Goal: Task Accomplishment & Management: Use online tool/utility

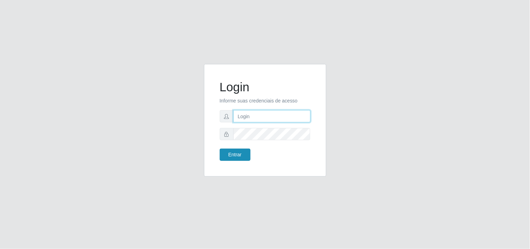
type input "[EMAIL_ADDRESS][DOMAIN_NAME]"
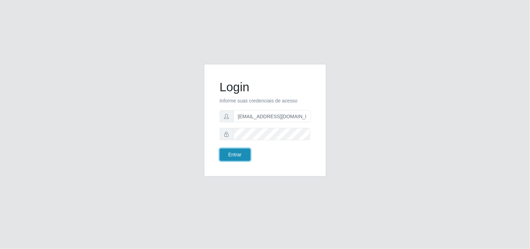
click at [229, 155] on button "Entrar" at bounding box center [235, 154] width 31 height 12
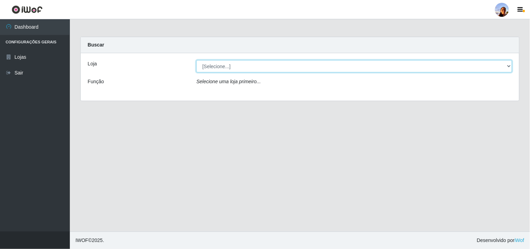
click at [263, 67] on select "[Selecione...] Supermercado [GEOGRAPHIC_DATA]" at bounding box center [354, 66] width 316 height 12
select select "166"
click at [196, 60] on select "[Selecione...] Supermercado [GEOGRAPHIC_DATA]" at bounding box center [354, 66] width 316 height 12
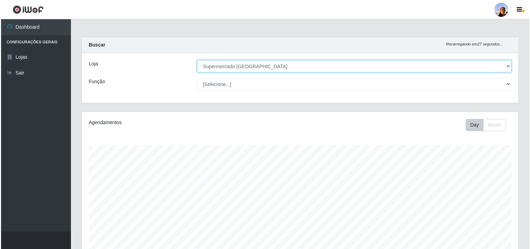
scroll to position [153, 0]
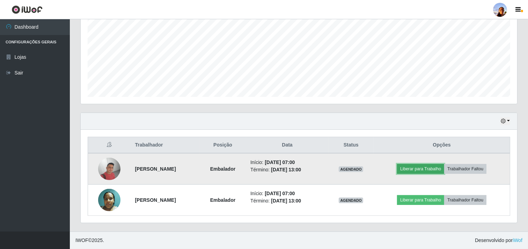
click at [418, 173] on button "Liberar para Trabalho" at bounding box center [420, 169] width 47 height 10
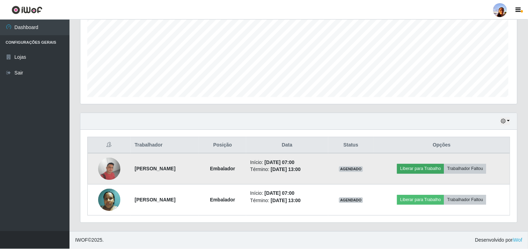
scroll to position [145, 432]
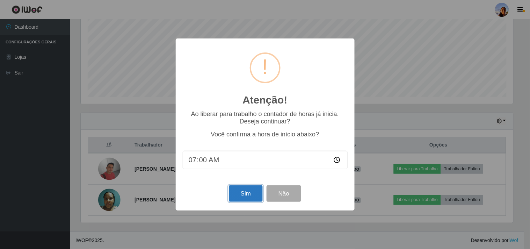
click at [254, 191] on button "Sim" at bounding box center [246, 193] width 34 height 16
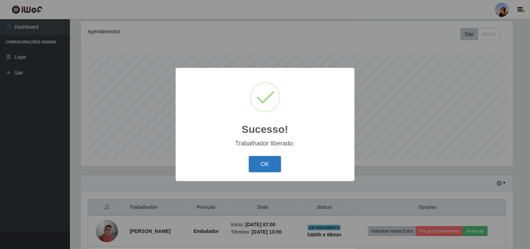
click at [261, 167] on button "OK" at bounding box center [265, 164] width 32 height 16
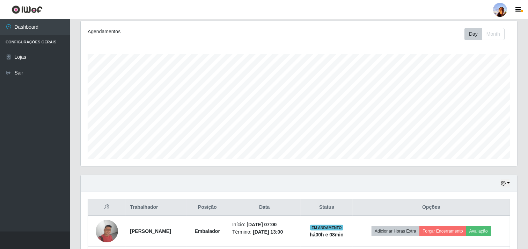
scroll to position [153, 0]
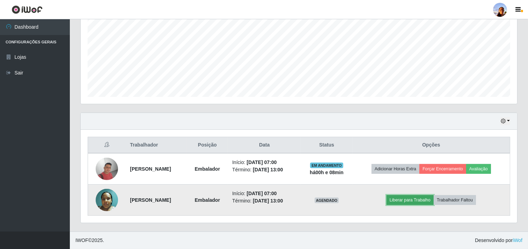
click at [403, 204] on button "Liberar para Trabalho" at bounding box center [410, 200] width 47 height 10
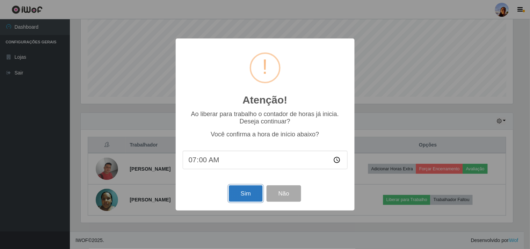
click at [239, 196] on button "Sim" at bounding box center [246, 193] width 34 height 16
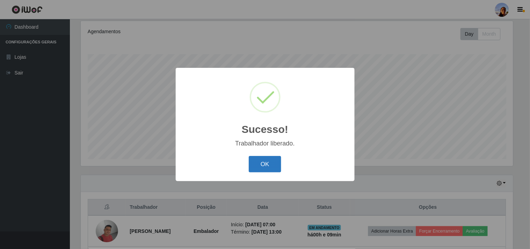
click at [262, 162] on button "OK" at bounding box center [265, 164] width 32 height 16
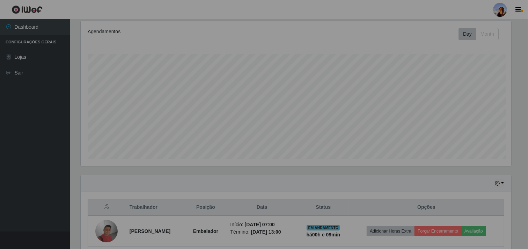
scroll to position [145, 437]
